Goal: Transaction & Acquisition: Book appointment/travel/reservation

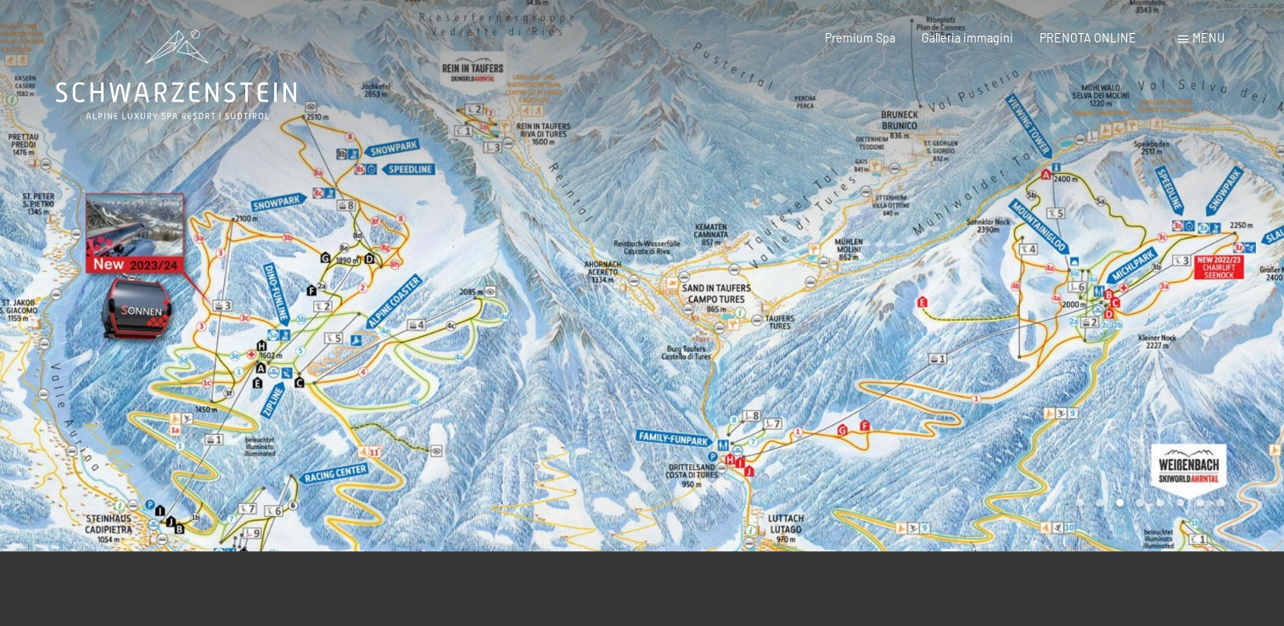
click at [1200, 35] on span "Menu" at bounding box center [1209, 38] width 32 height 14
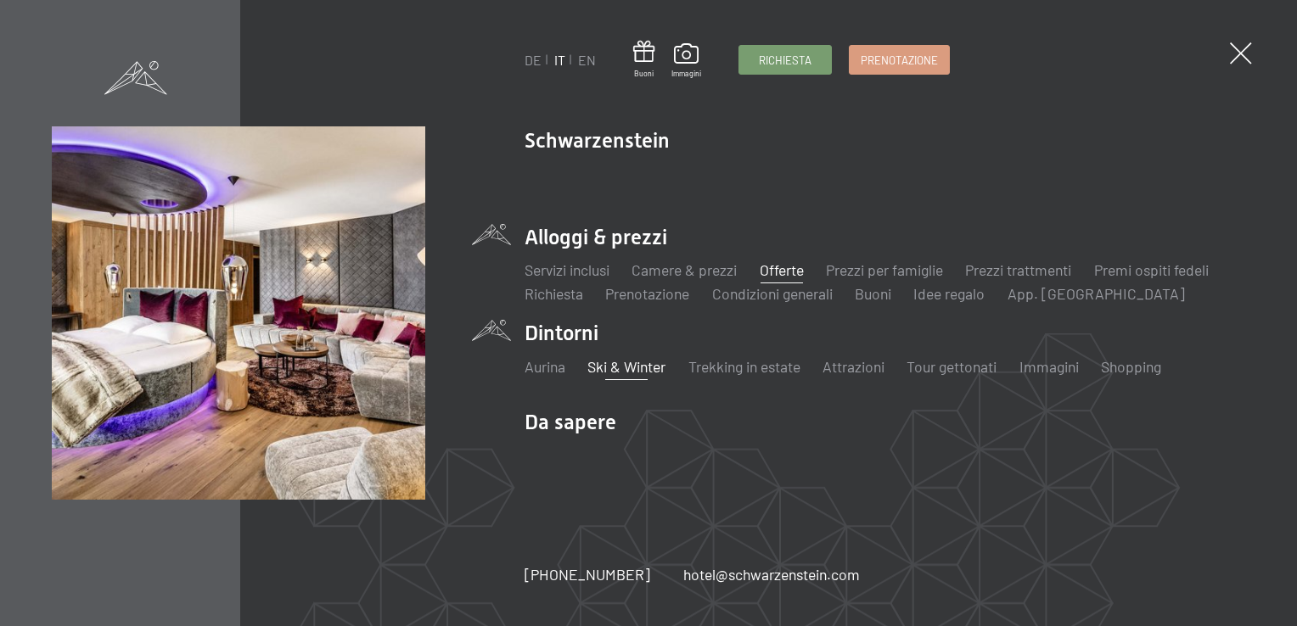
click at [784, 267] on link "Offerte" at bounding box center [782, 270] width 44 height 19
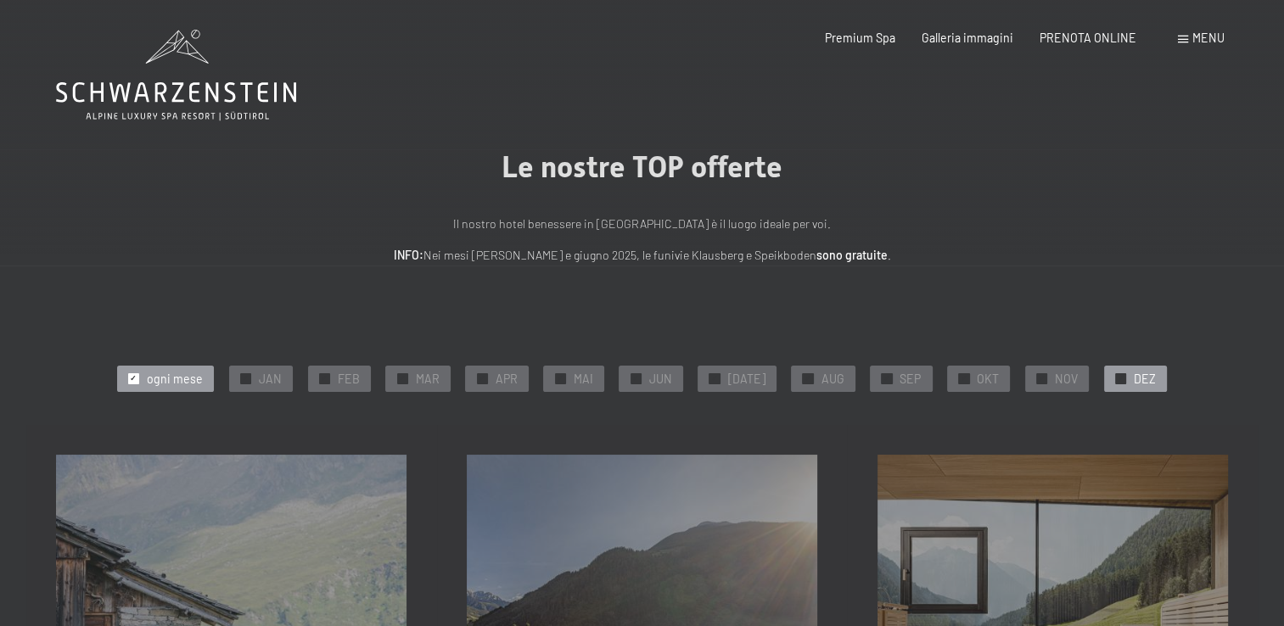
click at [1115, 380] on div at bounding box center [1120, 378] width 11 height 11
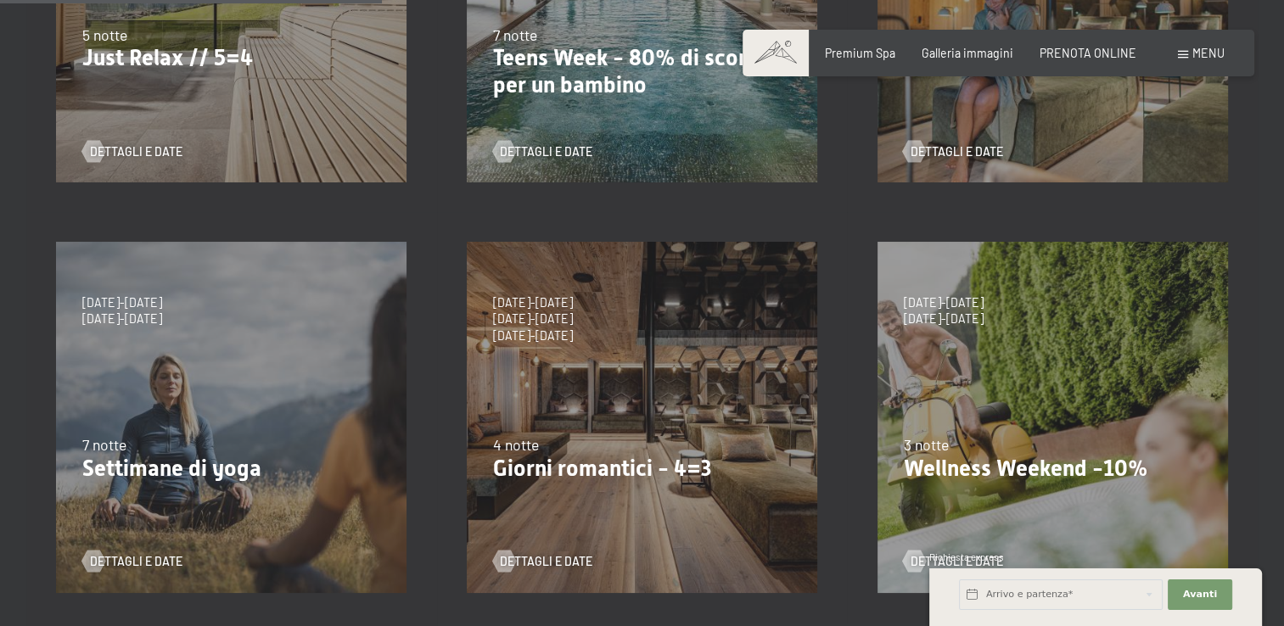
scroll to position [630, 0]
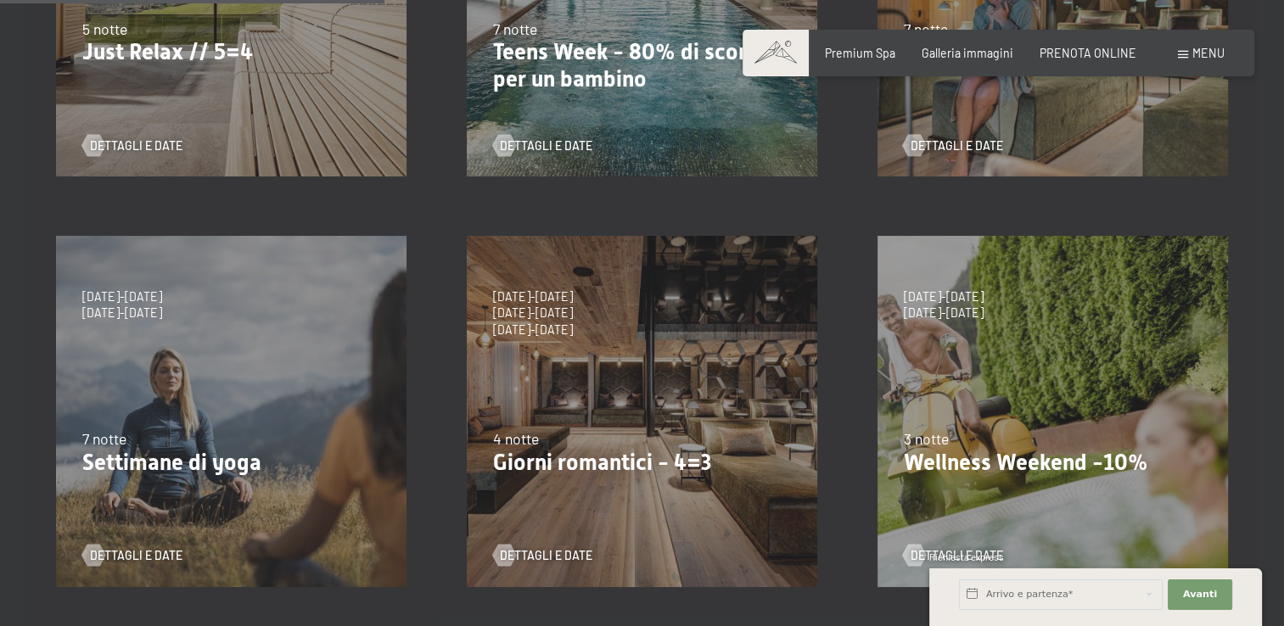
click at [624, 368] on div "9/11/2025-5/12/2025 8/12/2025-19/12/2025 11/1/2026-23/1/2026 8/3/2026-27/3/2026…" at bounding box center [642, 411] width 411 height 411
click at [550, 558] on span "Dettagli e Date" at bounding box center [563, 555] width 93 height 17
